Goal: Navigation & Orientation: Go to known website

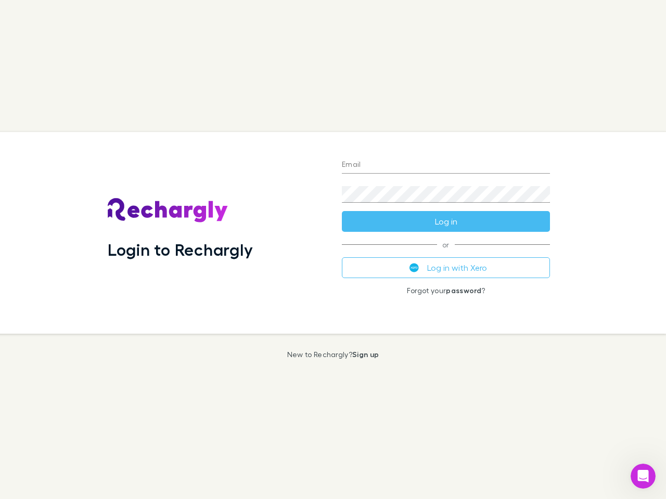
click at [333, 250] on div "Login to Rechargly" at bounding box center [216, 233] width 234 height 202
click at [446, 165] on input "Email" at bounding box center [446, 165] width 208 height 17
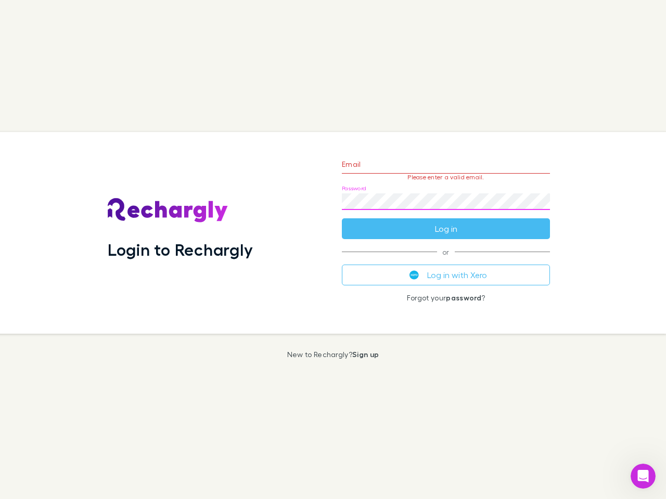
click at [446, 222] on form "Email Please enter a valid email. Password Log in" at bounding box center [446, 194] width 208 height 91
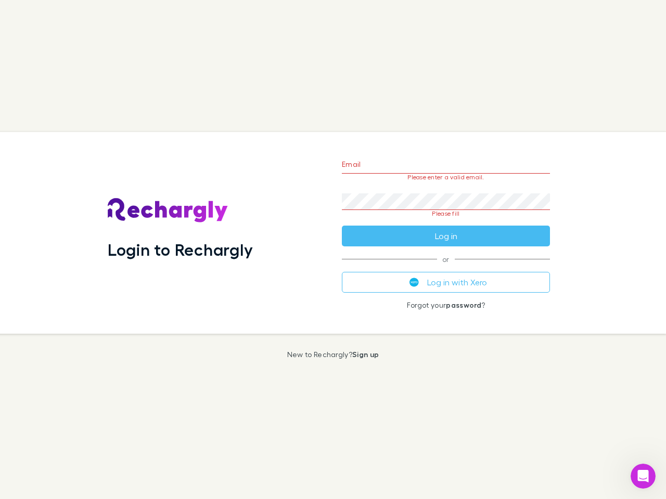
click at [446, 268] on div "Email Please enter a valid email. Password Please fill Log in or Log in with Xe…" at bounding box center [445, 233] width 225 height 202
click at [643, 477] on icon "Open Intercom Messenger" at bounding box center [643, 476] width 17 height 17
